Goal: Task Accomplishment & Management: Manage account settings

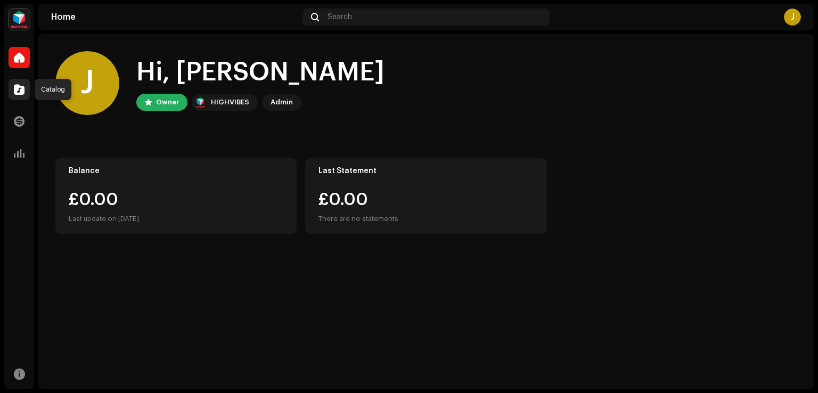
click at [17, 86] on span at bounding box center [19, 89] width 11 height 9
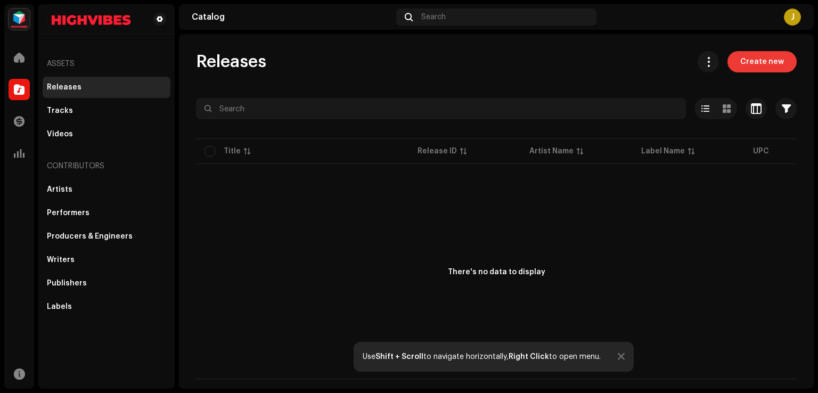
click at [757, 62] on span "Create new" at bounding box center [762, 61] width 44 height 21
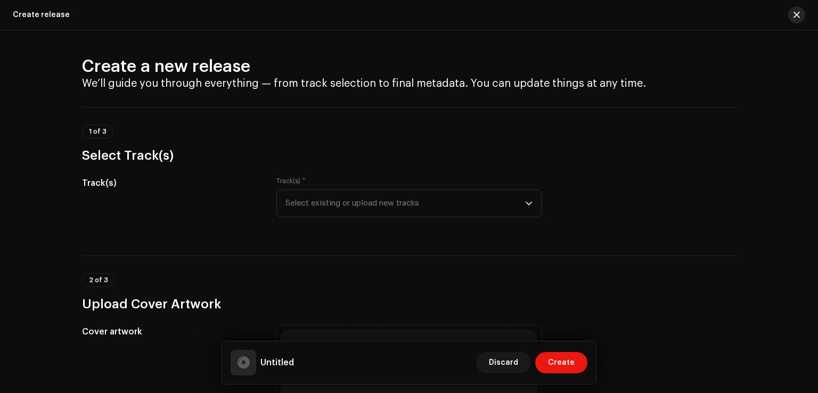
click at [798, 17] on span "button" at bounding box center [796, 15] width 6 height 9
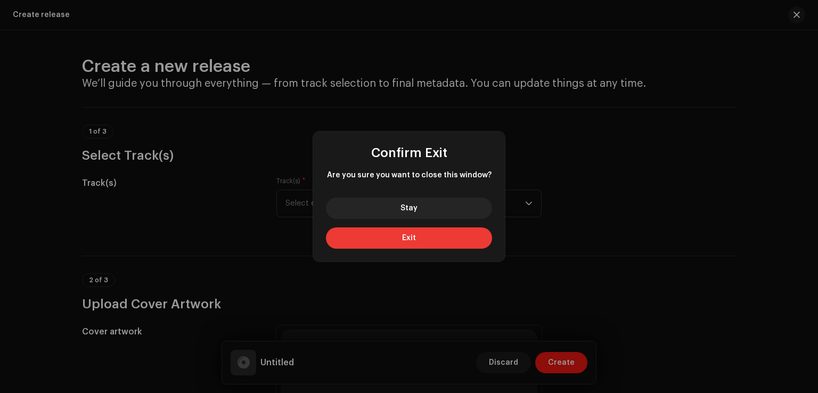
click at [415, 241] on button "Exit" at bounding box center [409, 237] width 166 height 21
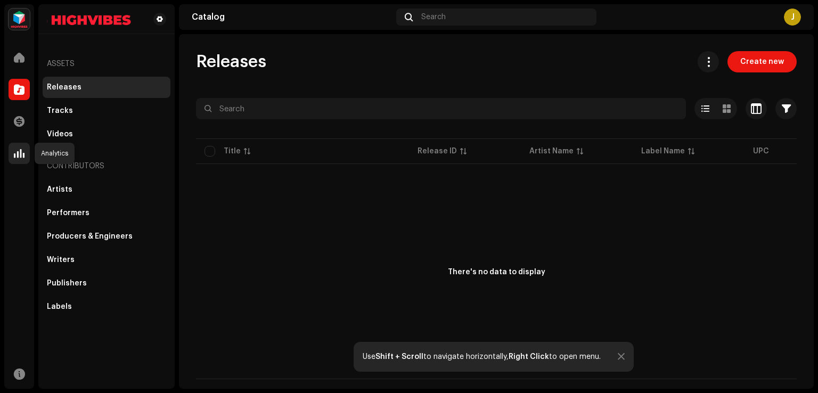
click at [23, 156] on span at bounding box center [19, 153] width 11 height 9
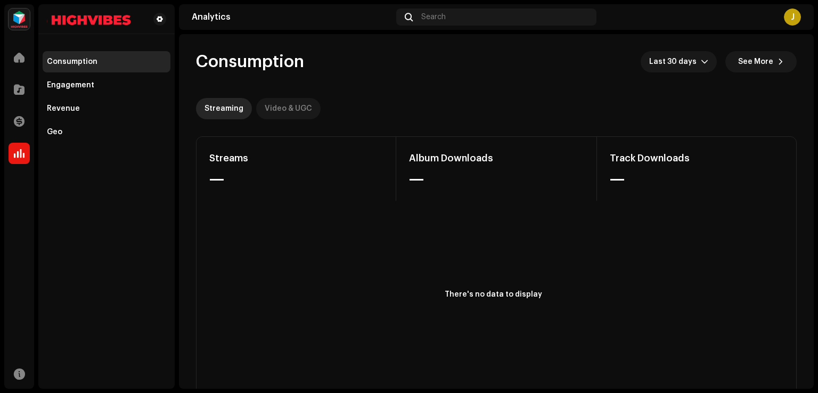
click at [285, 104] on div "Video & UGC" at bounding box center [288, 108] width 47 height 21
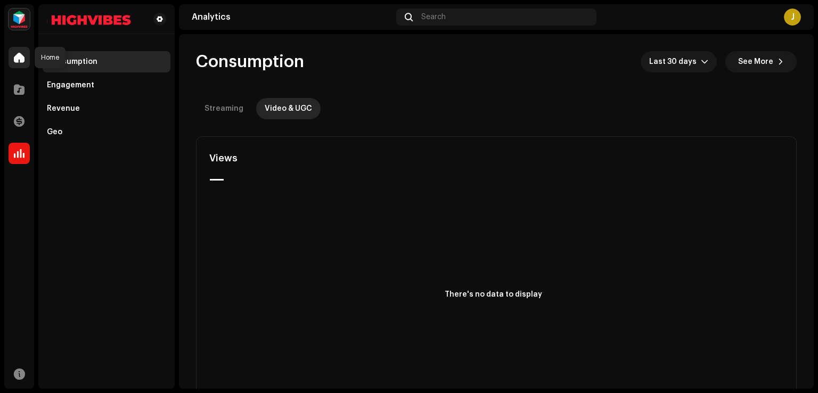
click at [20, 65] on div at bounding box center [19, 57] width 21 height 21
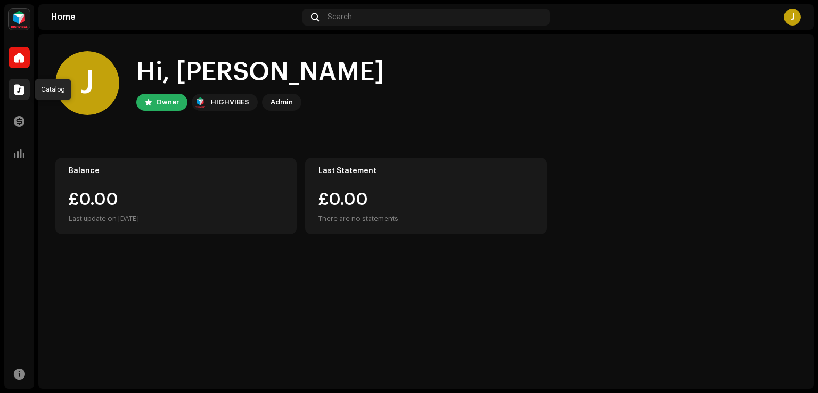
click at [23, 93] on span at bounding box center [19, 89] width 11 height 9
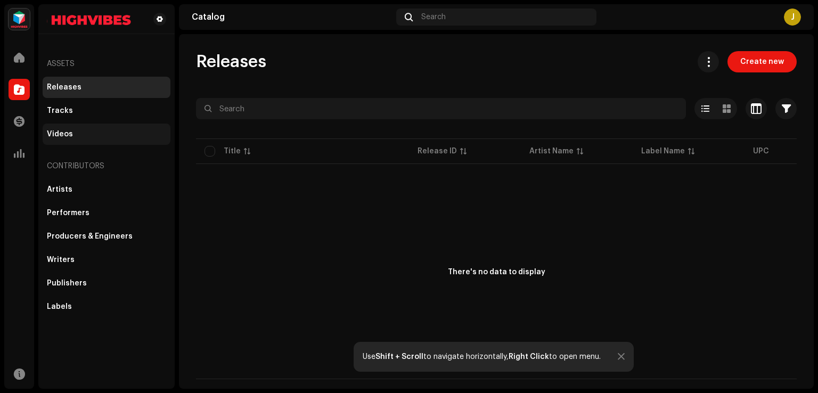
click at [72, 131] on div "Videos" at bounding box center [106, 134] width 119 height 9
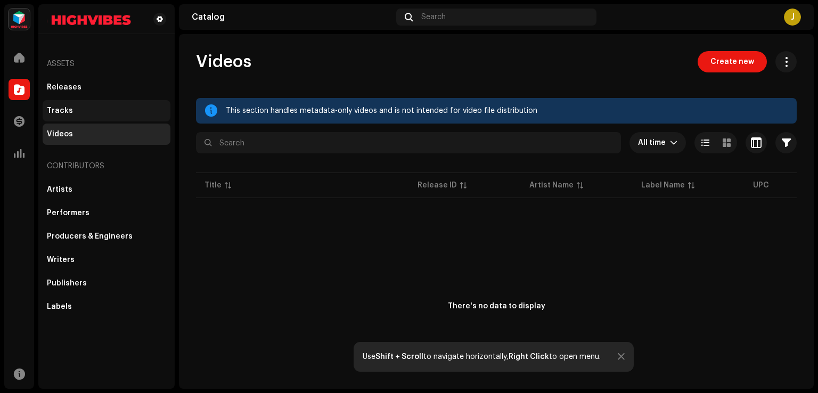
click at [67, 114] on div "Tracks" at bounding box center [60, 110] width 26 height 9
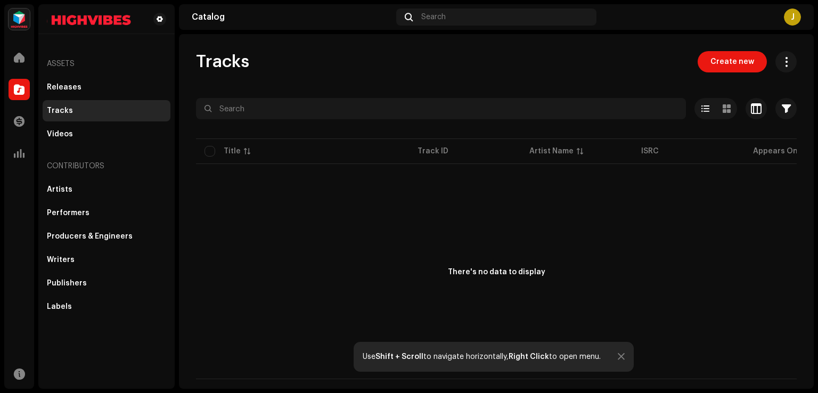
drag, startPoint x: 382, startPoint y: 283, endPoint x: 350, endPoint y: 271, distance: 33.5
click at [350, 271] on div "There's no data to display" at bounding box center [496, 272] width 601 height 213
click at [209, 149] on p-table "Title Track ID Artist Name ISRC Appears On Missing Audio ACR Cloud" at bounding box center [496, 151] width 601 height 30
click at [159, 20] on span at bounding box center [160, 19] width 6 height 9
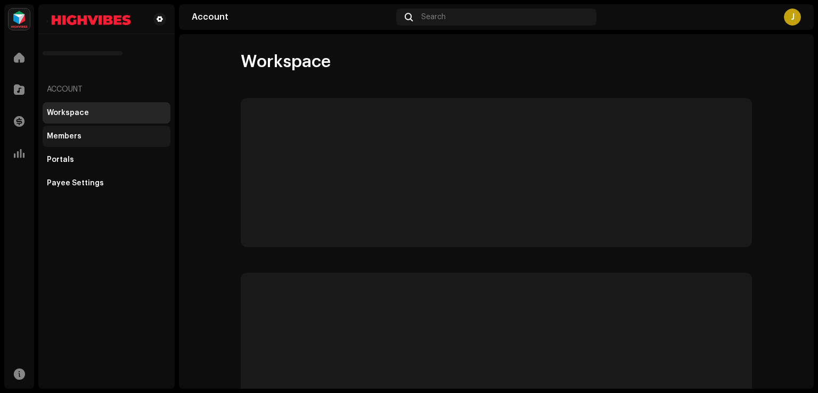
click at [78, 145] on div "Members" at bounding box center [107, 136] width 128 height 21
